Goal: Navigation & Orientation: Go to known website

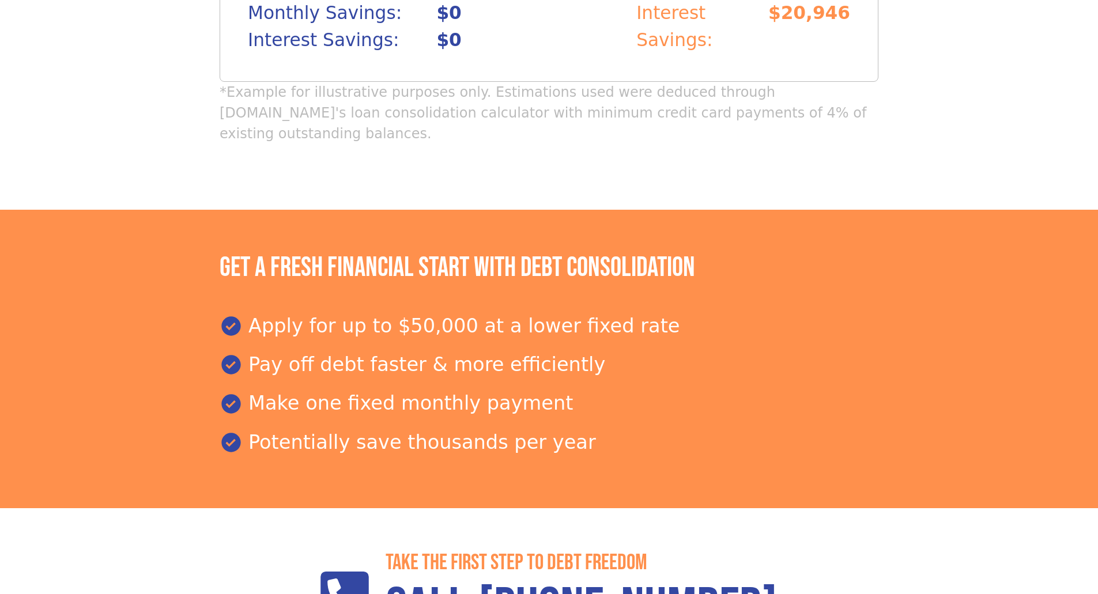
scroll to position [1600, 0]
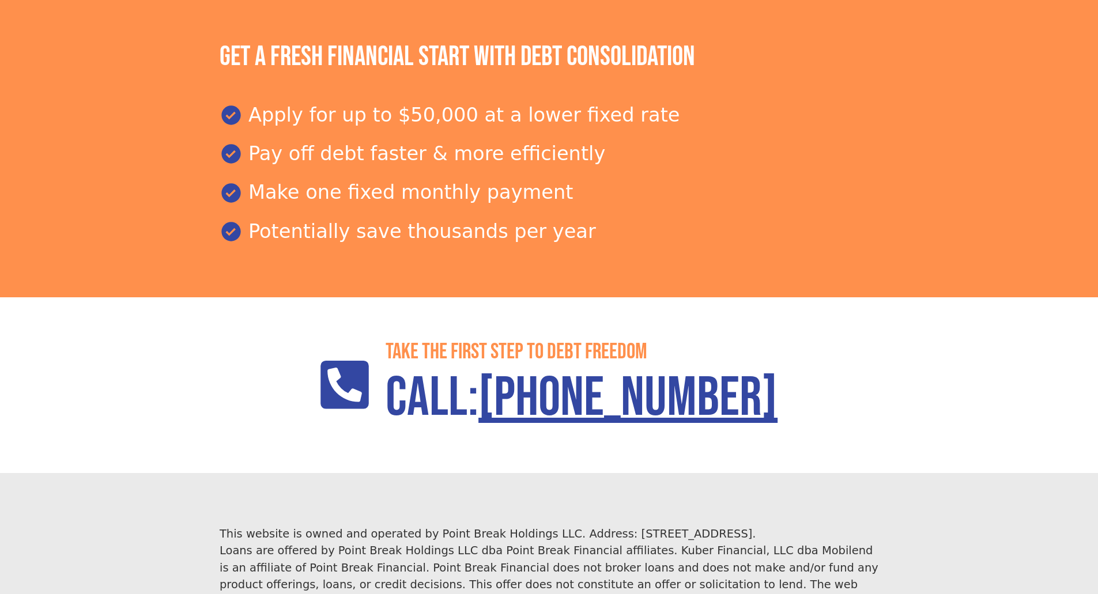
scroll to position [1600, 0]
